Goal: Find contact information: Find contact information

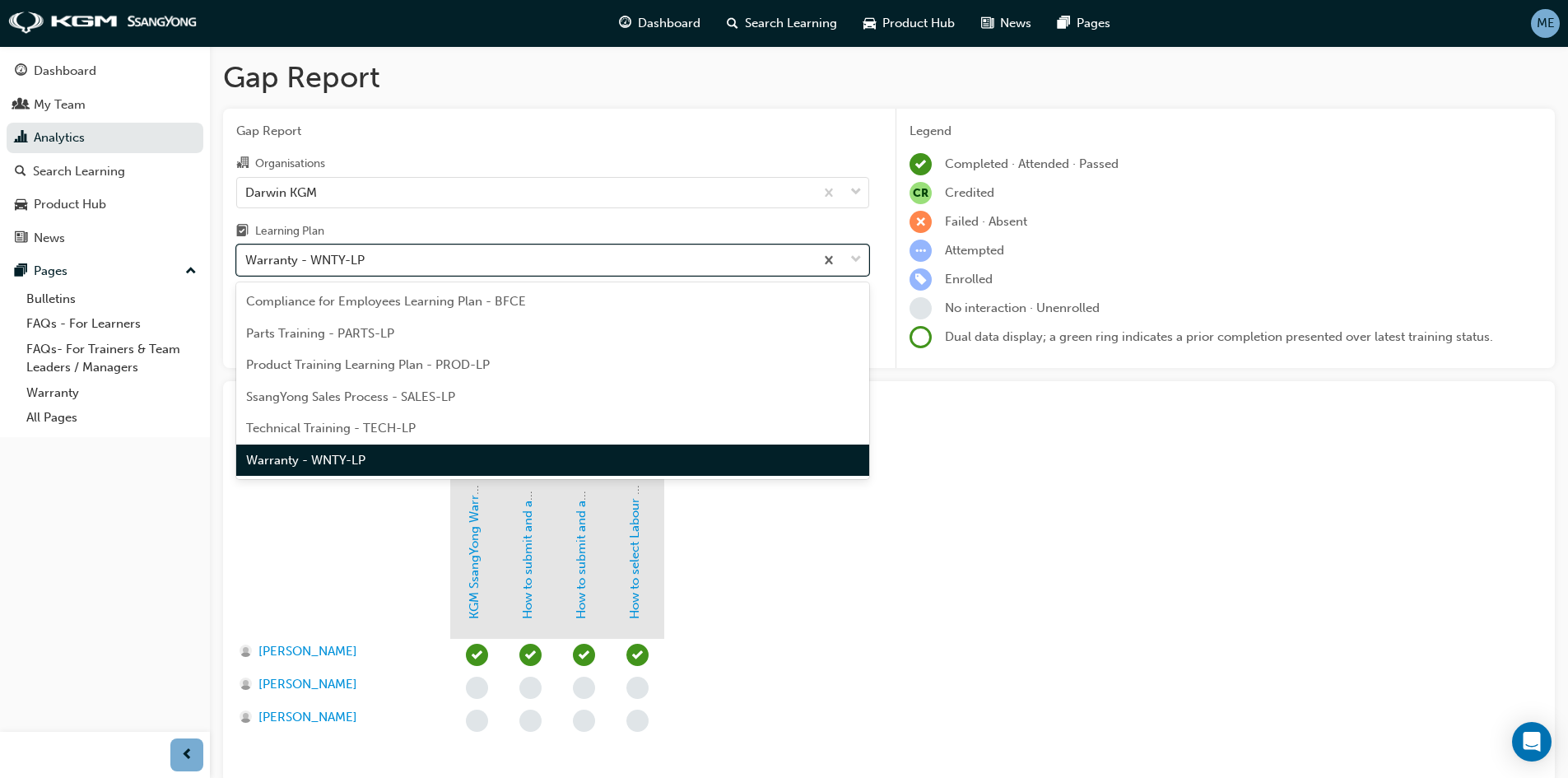
click at [449, 263] on div "Warranty - WNTY-LP" at bounding box center [525, 260] width 577 height 29
click at [247, 263] on input "Learning Plan option Warranty - WNTY-LP, selected. option Warranty - WNTY-LP fo…" at bounding box center [246, 260] width 2 height 14
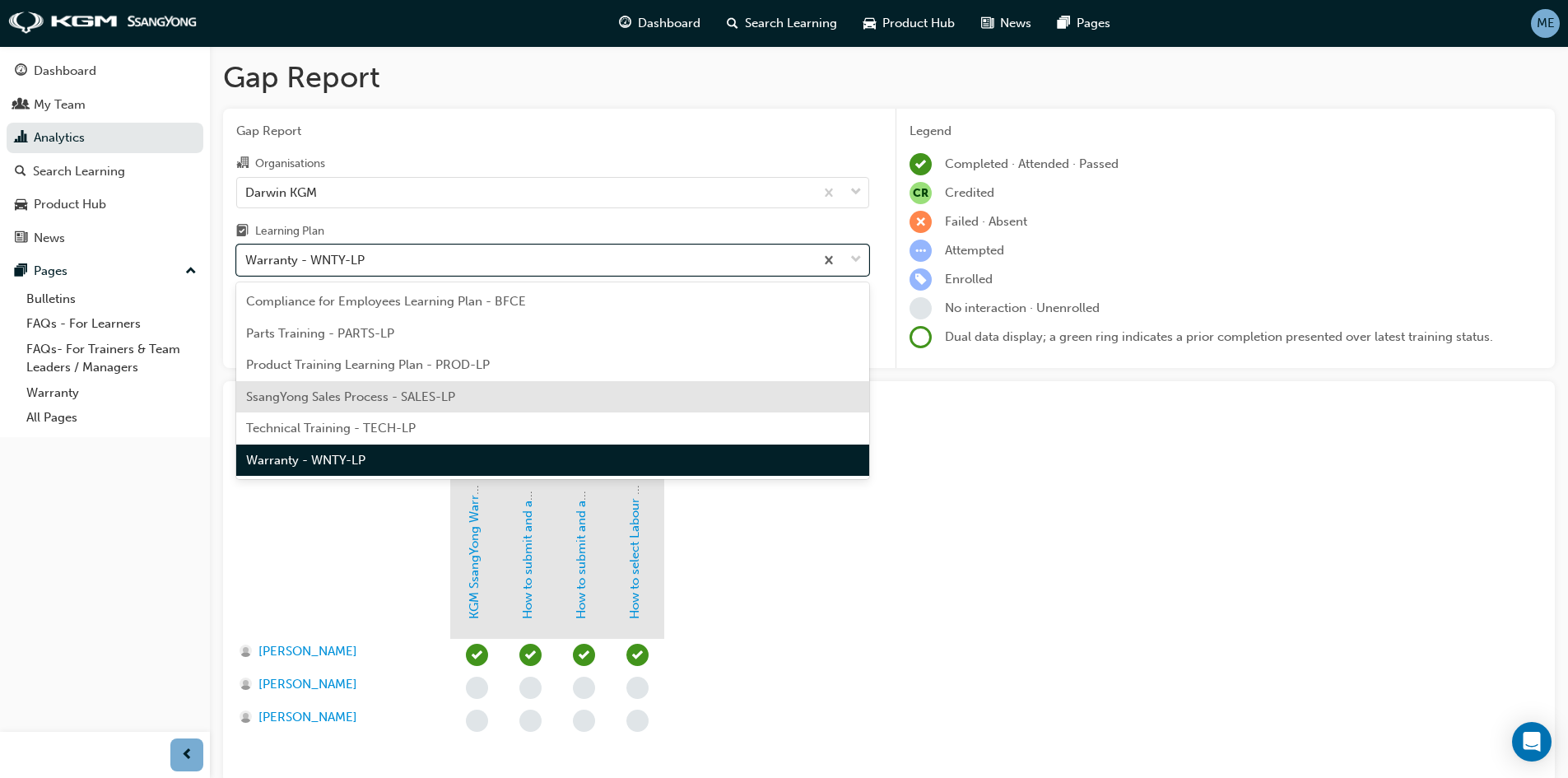
click at [436, 395] on span "SsangYong Sales Process - SALES-LP" at bounding box center [350, 397] width 209 height 15
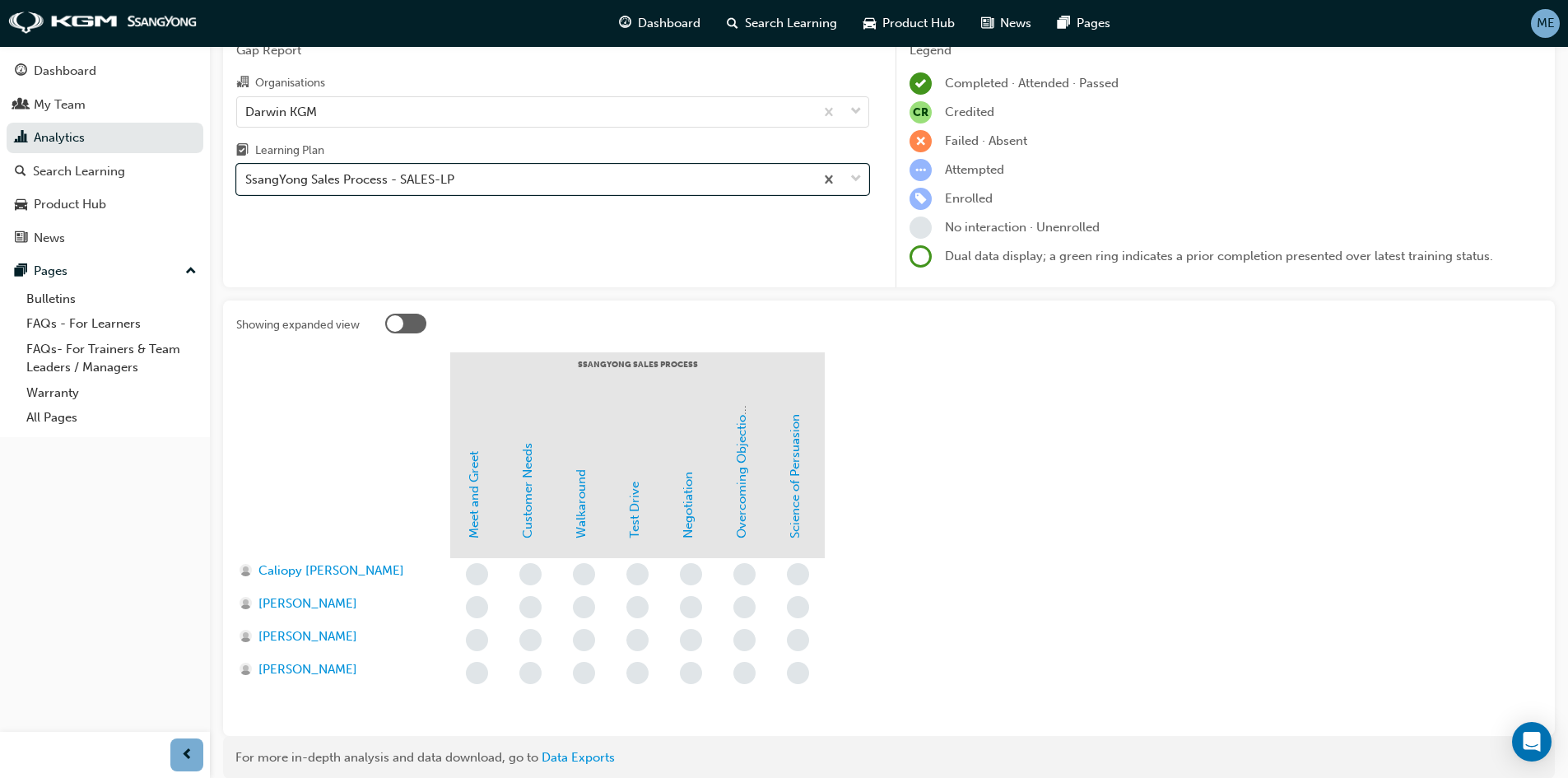
scroll to position [83, 0]
click at [302, 597] on span "[PERSON_NAME]" at bounding box center [308, 602] width 99 height 19
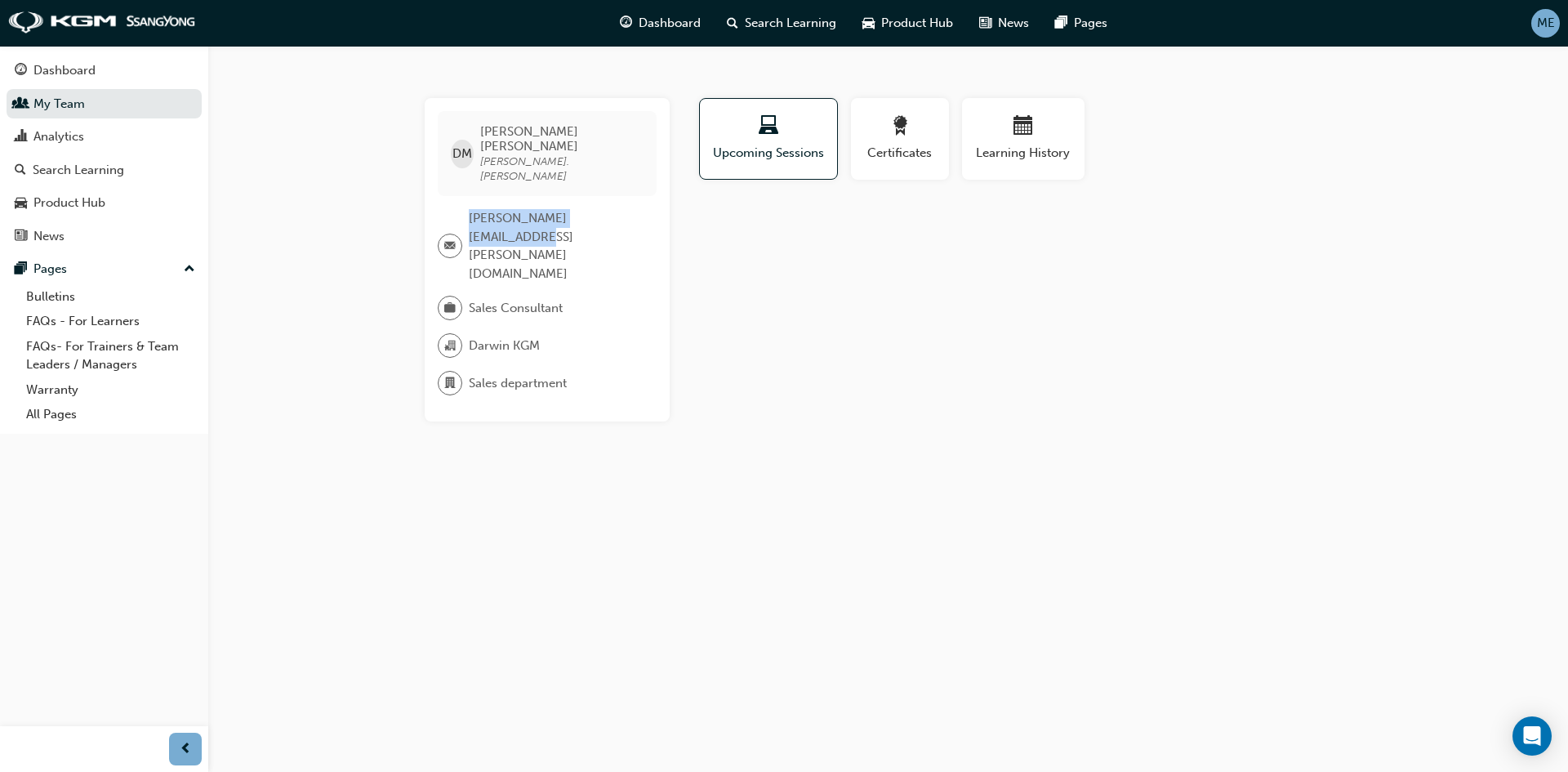
drag, startPoint x: 639, startPoint y: 193, endPoint x: 472, endPoint y: 189, distance: 167.0
click at [472, 209] on span "[PERSON_NAME][EMAIL_ADDRESS][PERSON_NAME][DOMAIN_NAME]" at bounding box center [556, 246] width 174 height 74
copy span "[PERSON_NAME][EMAIL_ADDRESS][PERSON_NAME][DOMAIN_NAME]"
